Goal: Task Accomplishment & Management: Complete application form

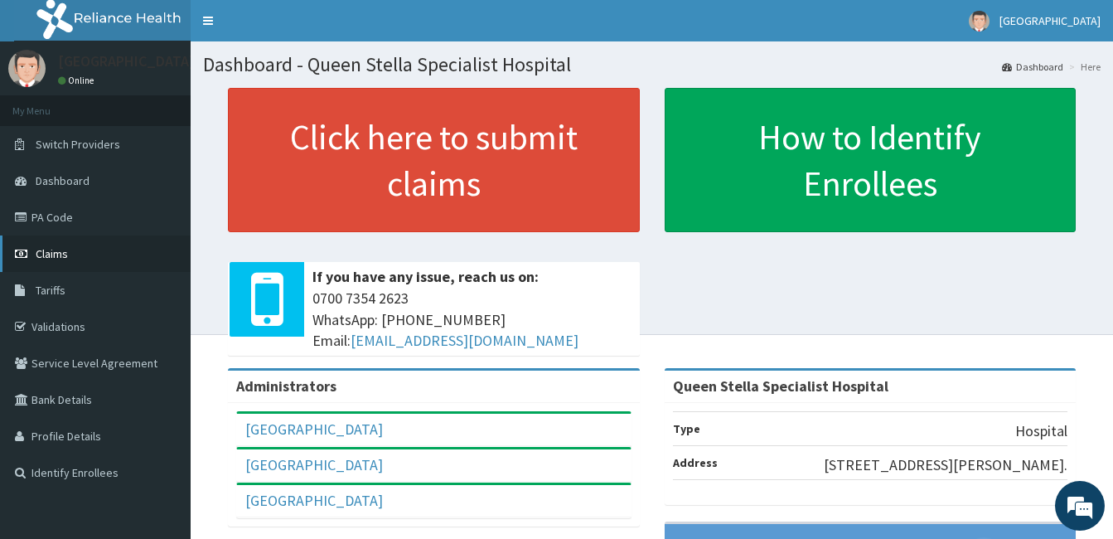
click at [44, 255] on span "Claims" at bounding box center [52, 253] width 32 height 15
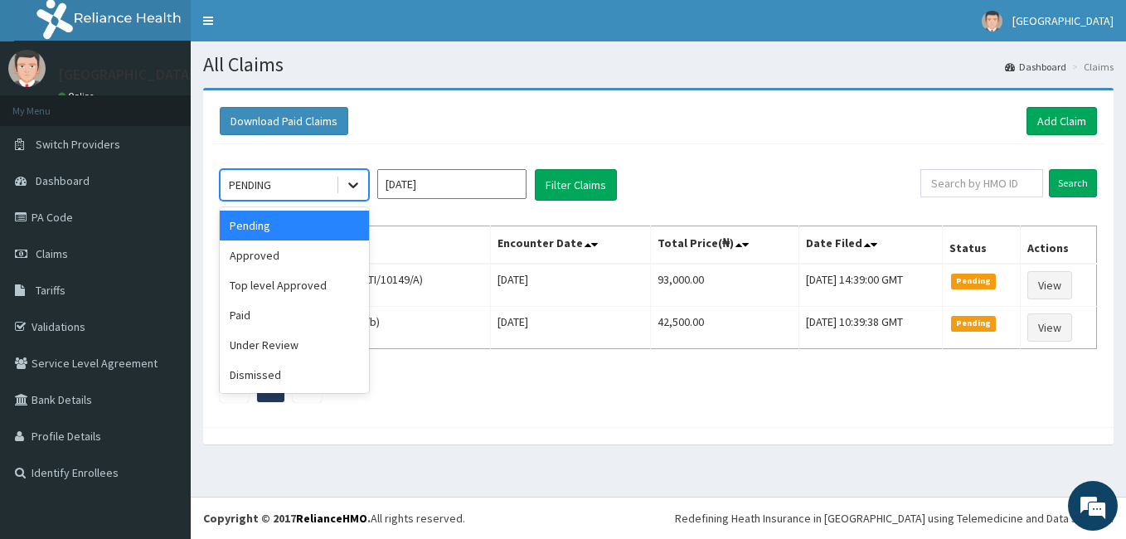
click at [355, 190] on icon at bounding box center [353, 185] width 17 height 17
click at [328, 246] on div "Approved" at bounding box center [294, 255] width 149 height 30
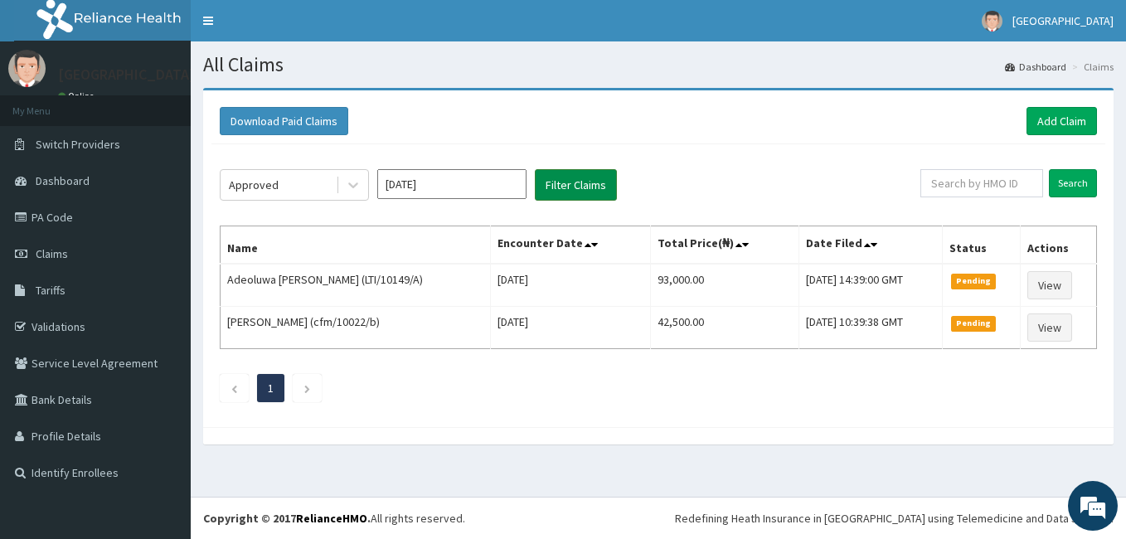
click at [560, 191] on button "Filter Claims" at bounding box center [576, 184] width 82 height 31
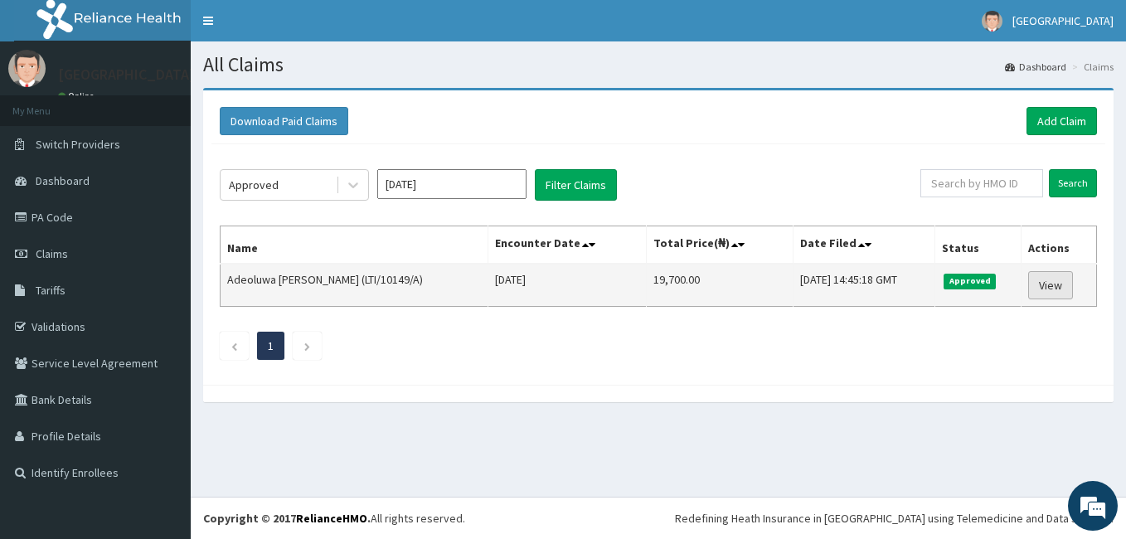
click at [1051, 283] on link "View" at bounding box center [1050, 285] width 45 height 28
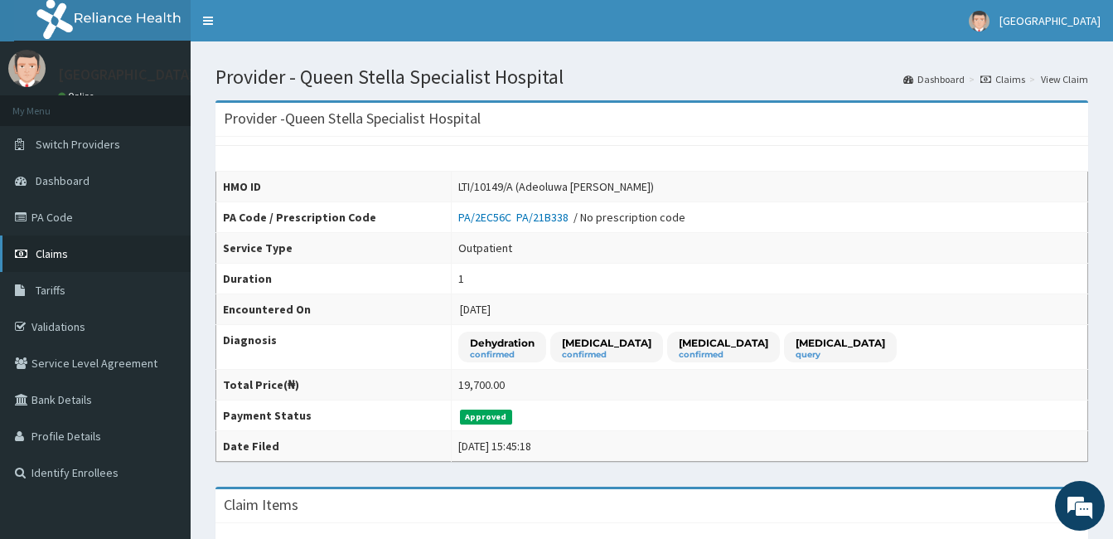
click at [51, 249] on span "Claims" at bounding box center [52, 253] width 32 height 15
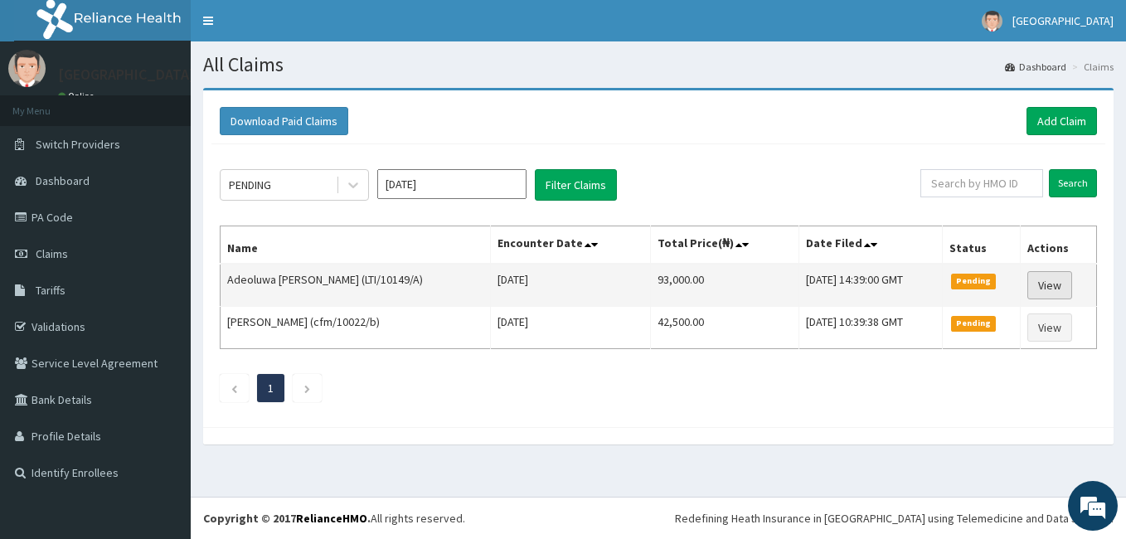
click at [1040, 283] on link "View" at bounding box center [1049, 285] width 45 height 28
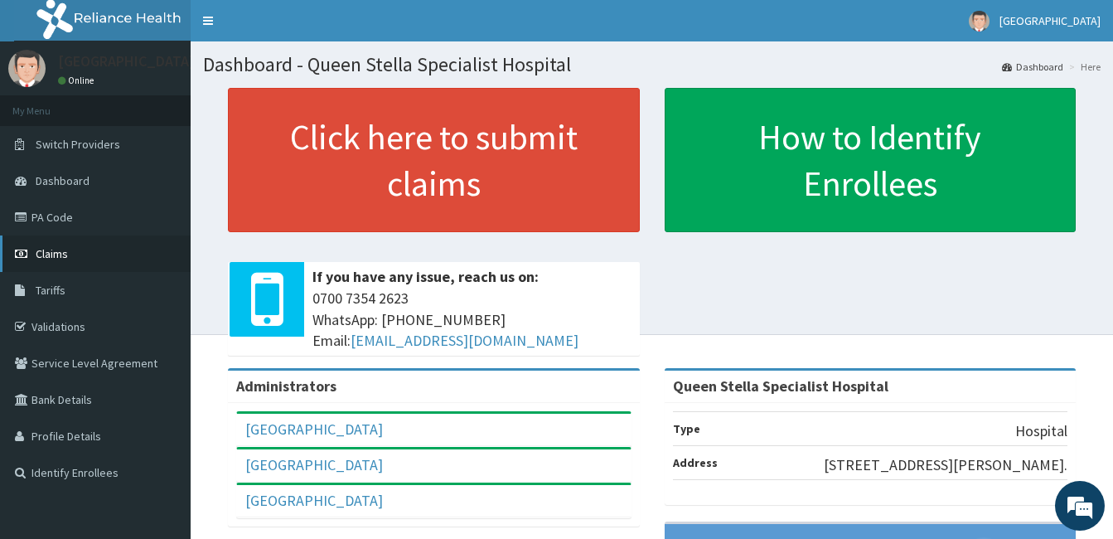
click at [72, 243] on link "Claims" at bounding box center [95, 253] width 191 height 36
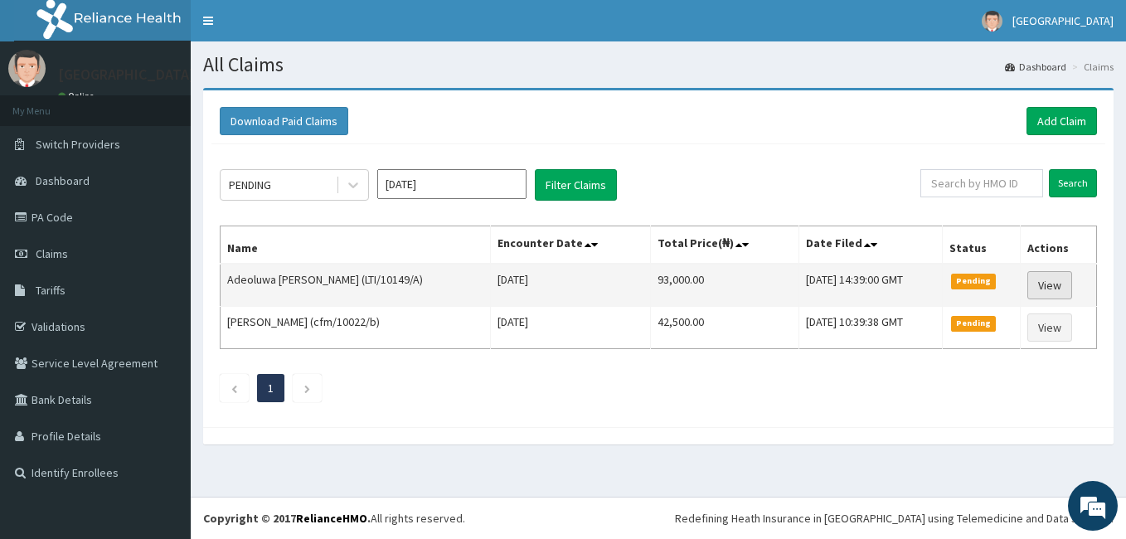
click at [1052, 283] on link "View" at bounding box center [1049, 285] width 45 height 28
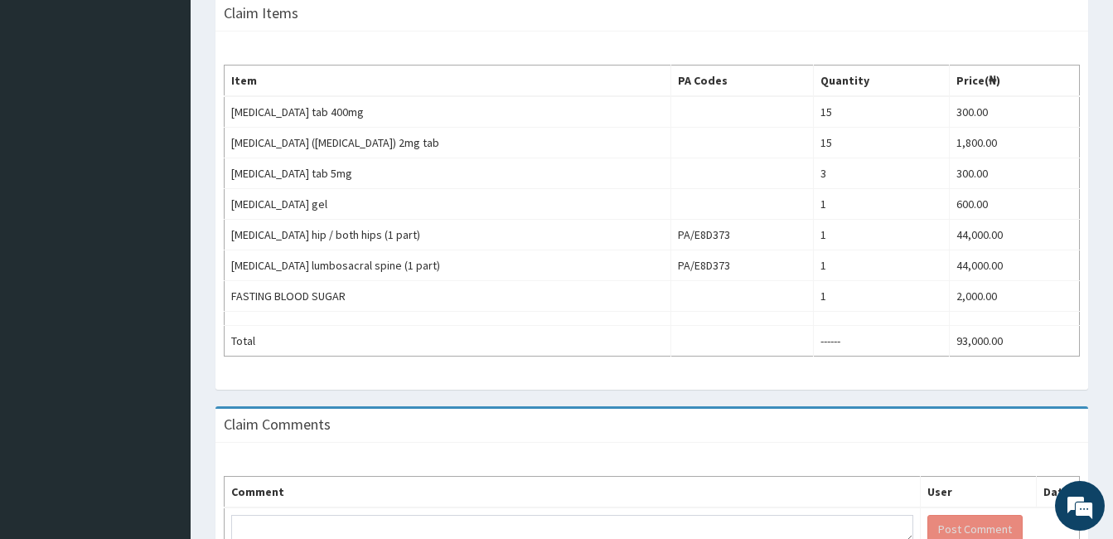
scroll to position [497, 0]
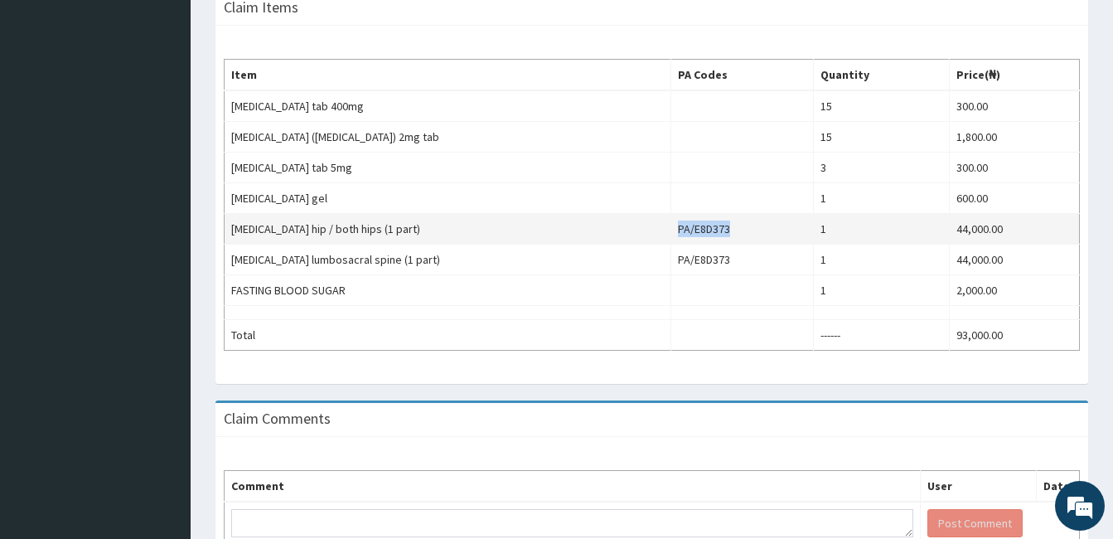
drag, startPoint x: 625, startPoint y: 229, endPoint x: 692, endPoint y: 225, distance: 67.3
click at [692, 225] on td "PA/E8D373" at bounding box center [742, 229] width 143 height 31
copy td "PA/E8D373"
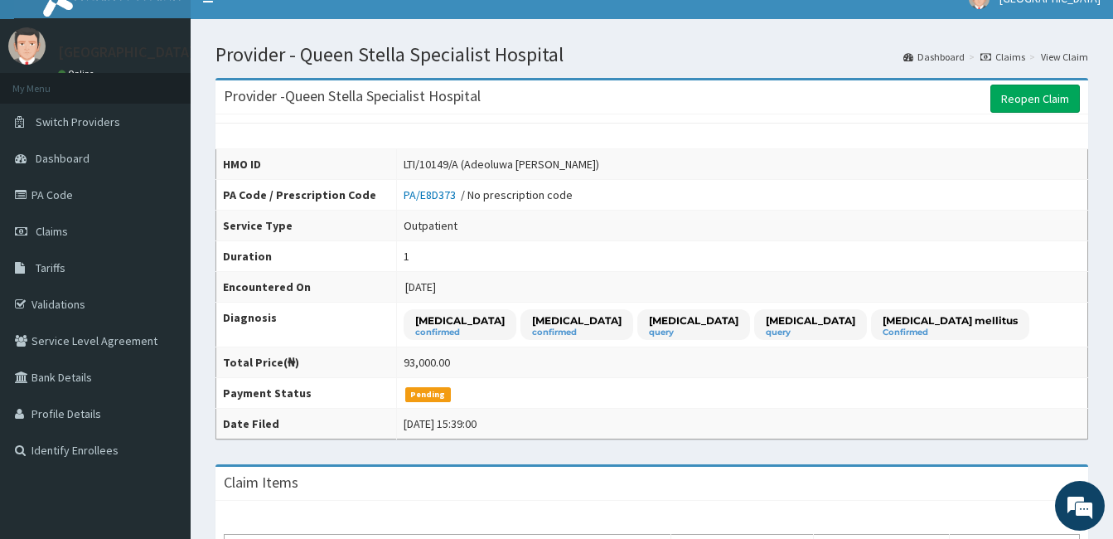
scroll to position [0, 0]
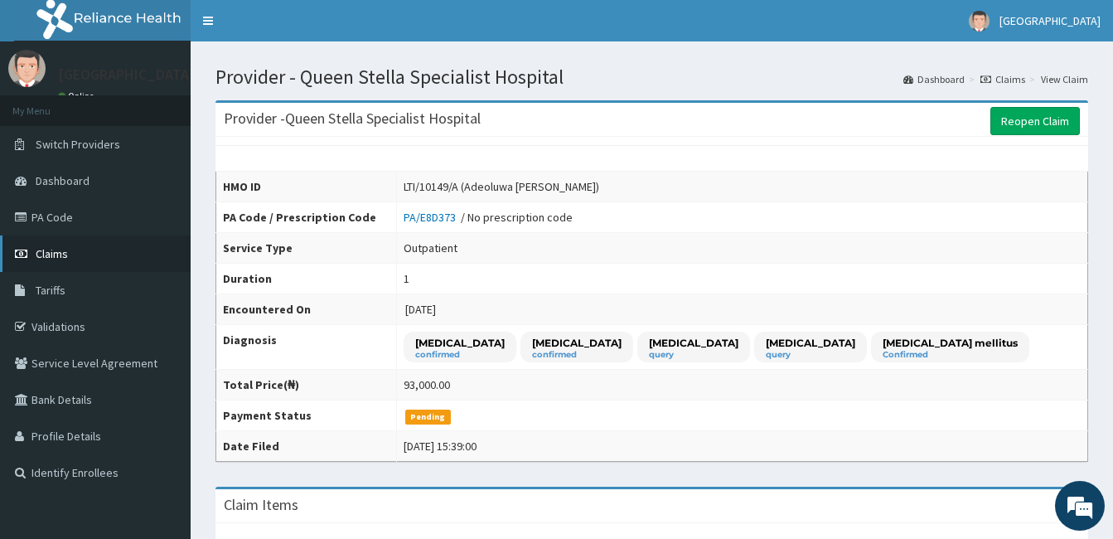
click at [41, 259] on span "Claims" at bounding box center [52, 253] width 32 height 15
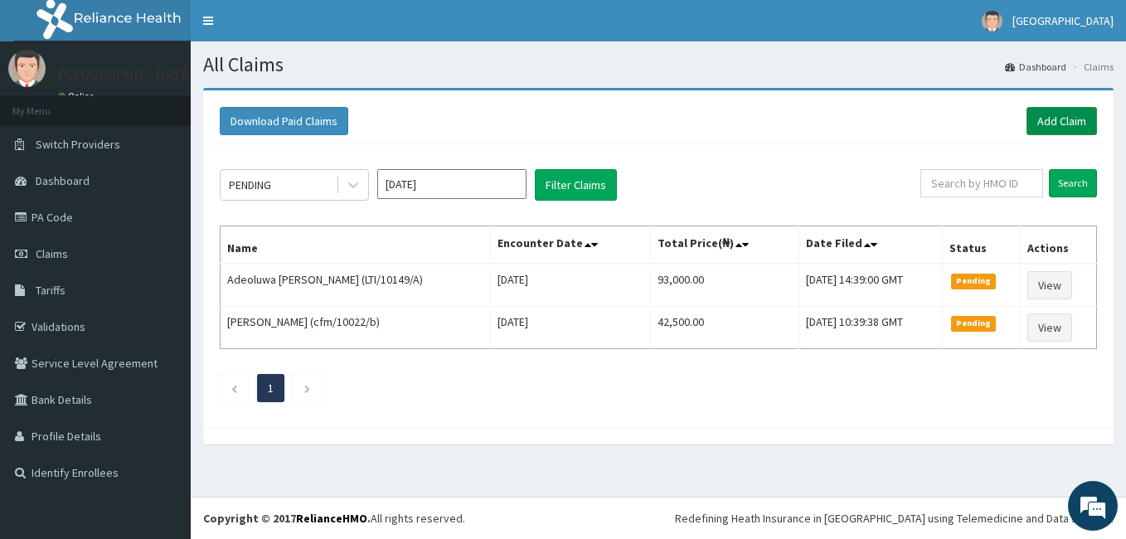
click at [1044, 119] on link "Add Claim" at bounding box center [1061, 121] width 70 height 28
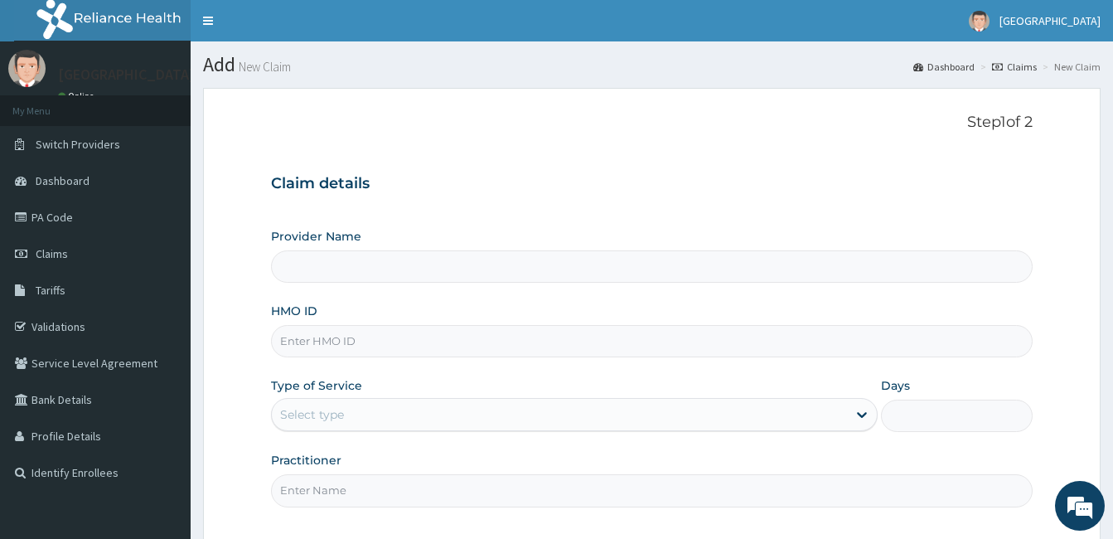
click at [316, 331] on input "HMO ID" at bounding box center [652, 341] width 762 height 32
type input "Queen Stella Specialist Hospital"
type input "LTI/10149/A"
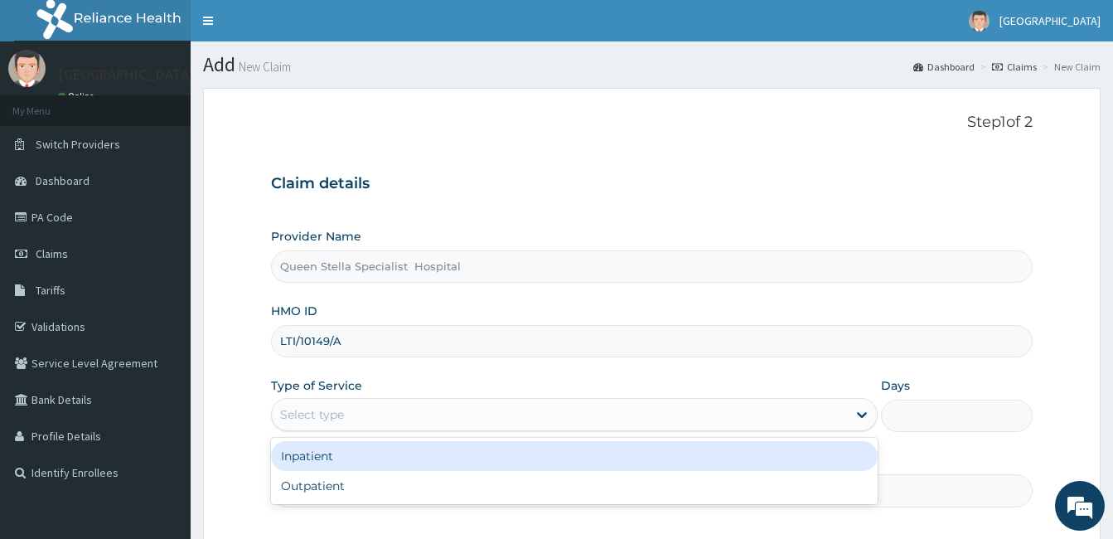
click at [400, 420] on div "Select type" at bounding box center [559, 414] width 575 height 27
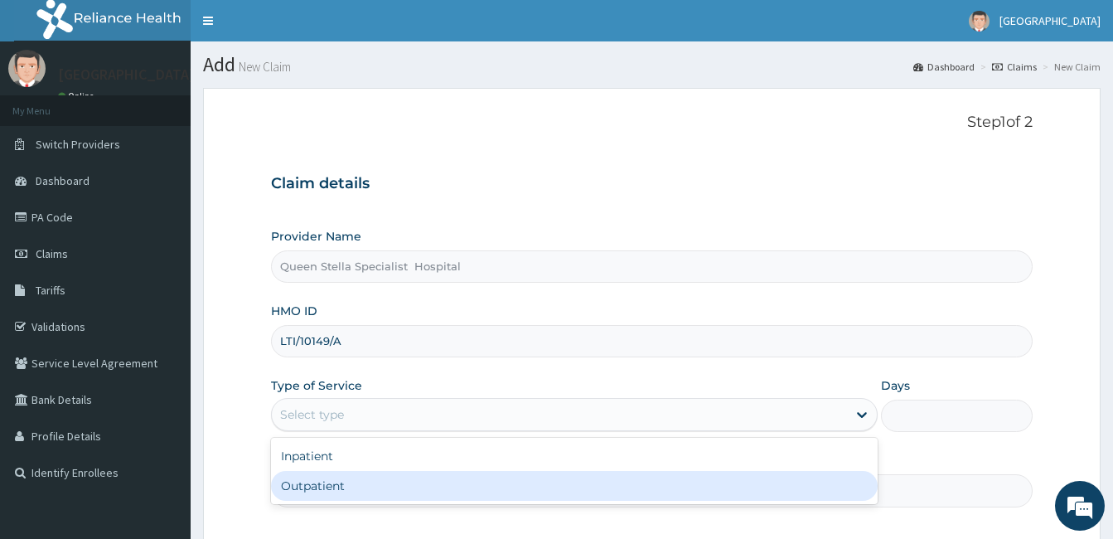
click at [361, 485] on div "Outpatient" at bounding box center [574, 486] width 607 height 30
type input "1"
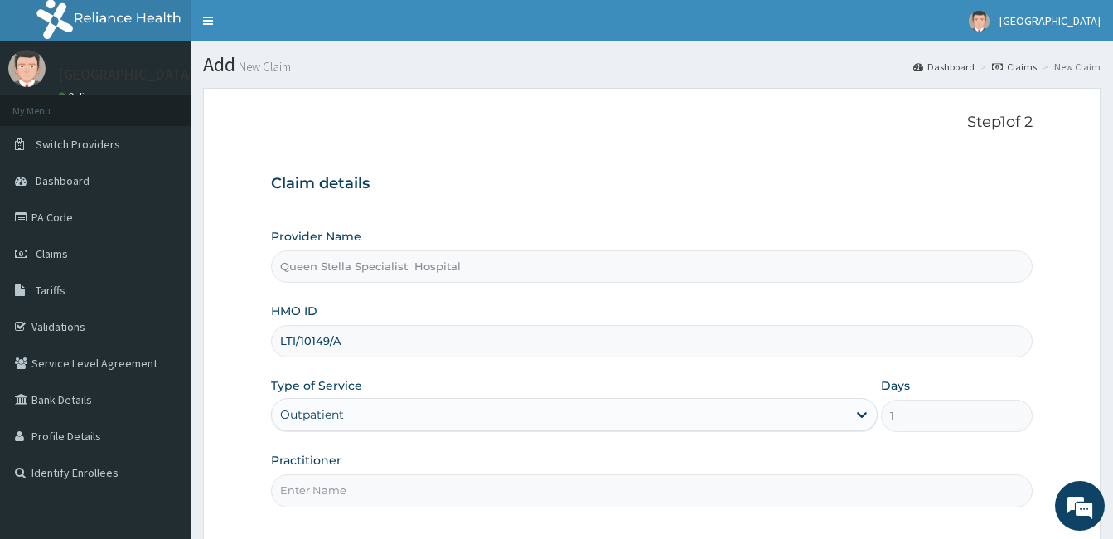
click at [327, 492] on input "Practitioner" at bounding box center [652, 490] width 762 height 32
type input "DR BASSEY"
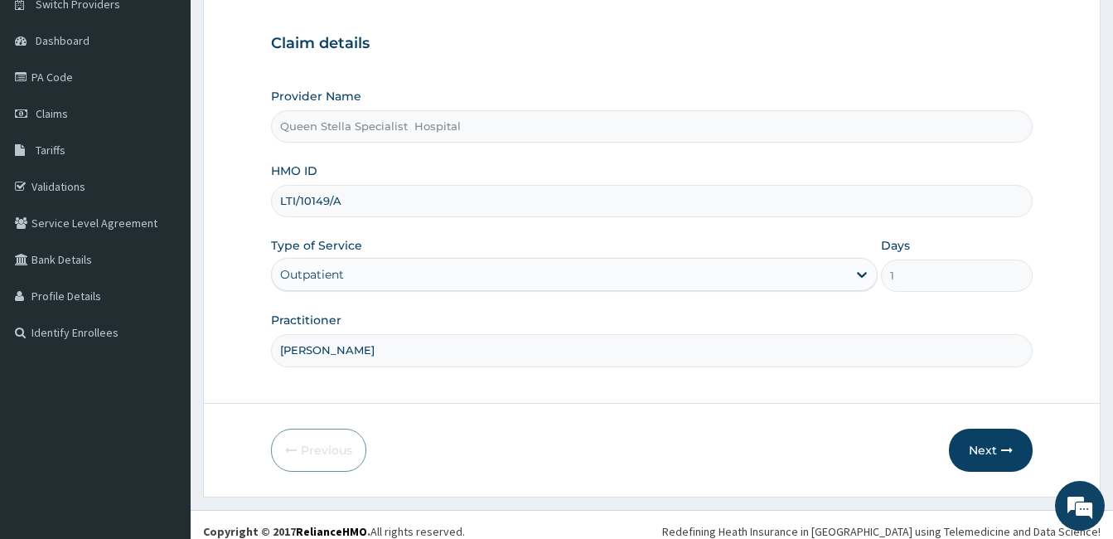
scroll to position [153, 0]
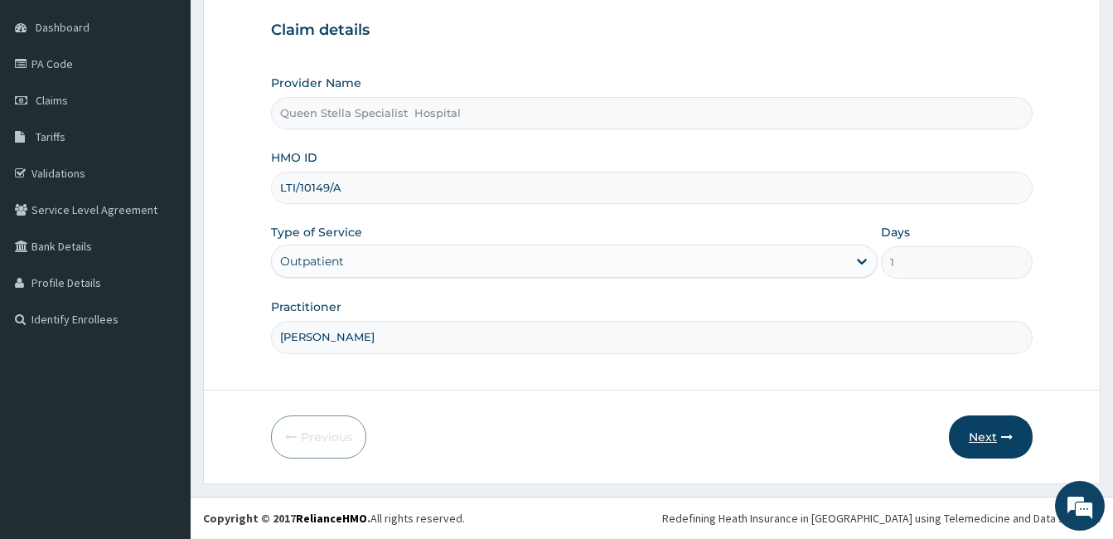
click at [981, 433] on button "Next" at bounding box center [991, 436] width 84 height 43
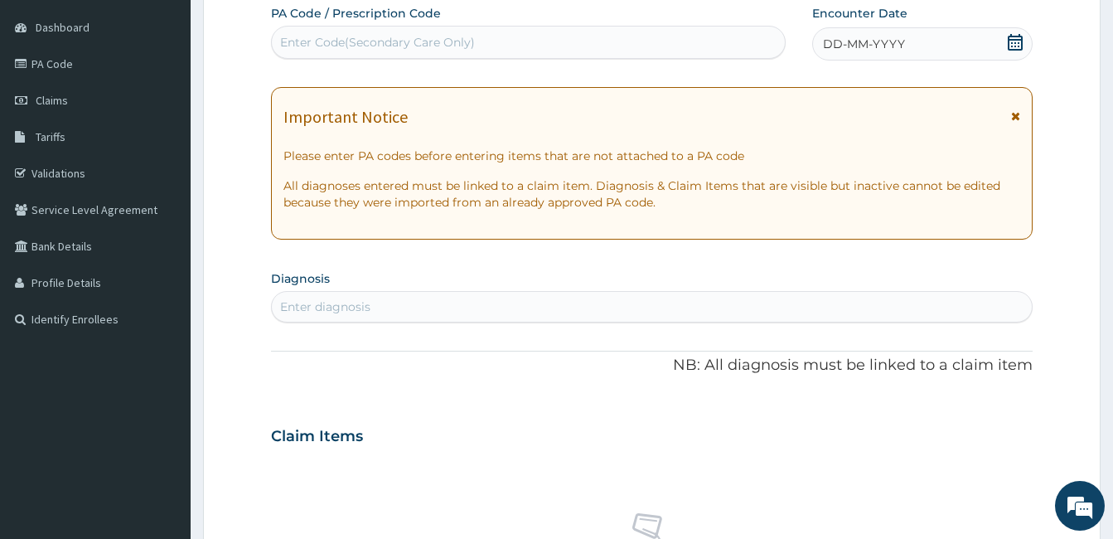
click at [1014, 46] on icon at bounding box center [1015, 42] width 17 height 17
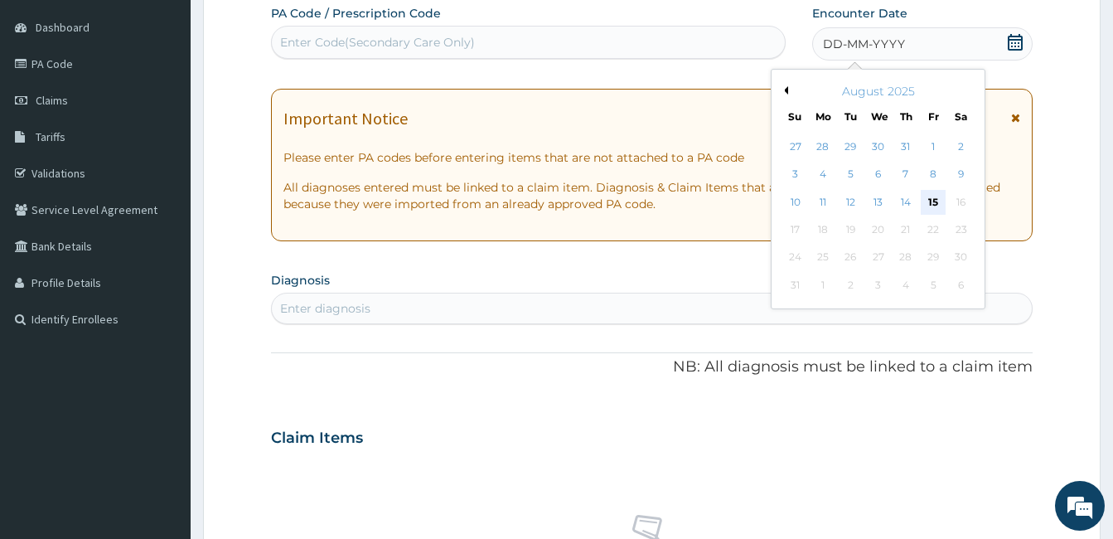
click at [931, 201] on div "15" at bounding box center [933, 202] width 25 height 25
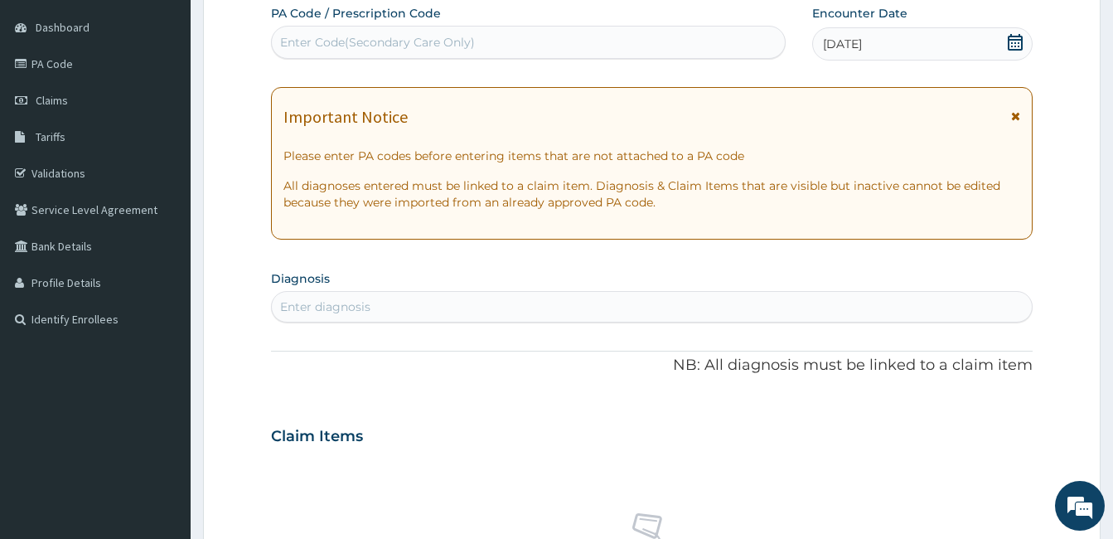
click at [479, 50] on div "Enter Code(Secondary Care Only)" at bounding box center [528, 42] width 513 height 27
paste input "PA/E8D373"
type input "PA/E8D373"
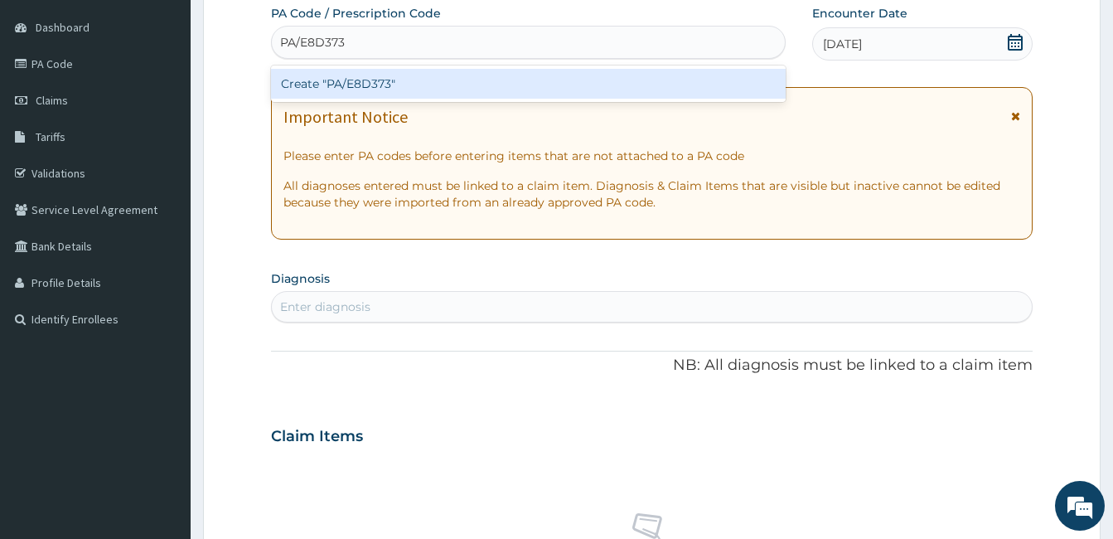
click at [395, 86] on div "Create "PA/E8D373"" at bounding box center [528, 84] width 515 height 30
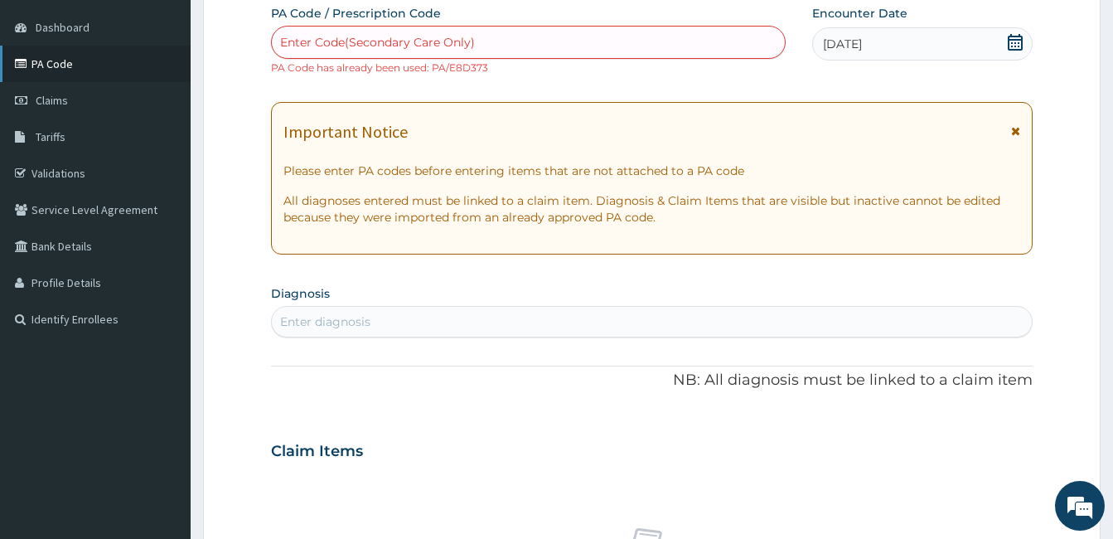
click at [51, 64] on link "PA Code" at bounding box center [95, 64] width 191 height 36
